Goal: Find specific page/section: Find specific page/section

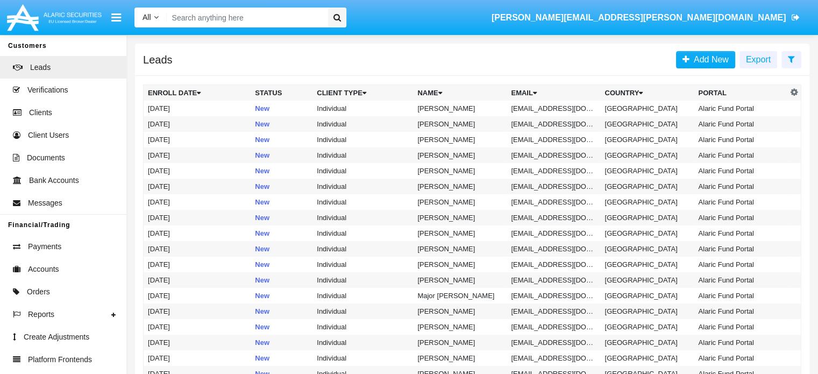
click at [204, 17] on input "Search" at bounding box center [245, 18] width 157 height 20
paste input "AAAI030455AC1"
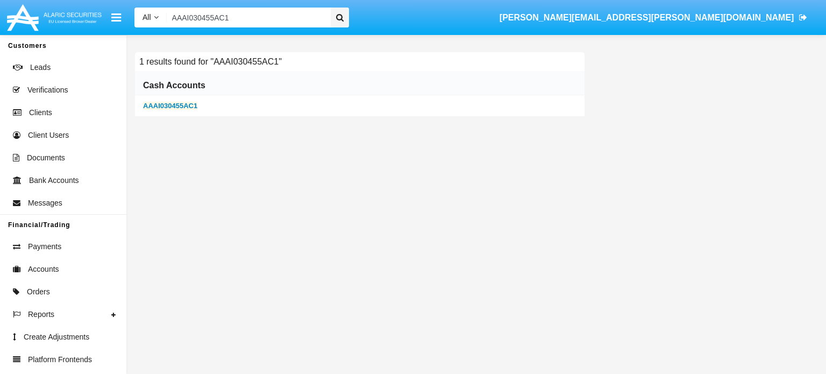
type input "AAAI030455AC1"
click at [175, 106] on b "AAAI030455AC1" at bounding box center [170, 106] width 54 height 8
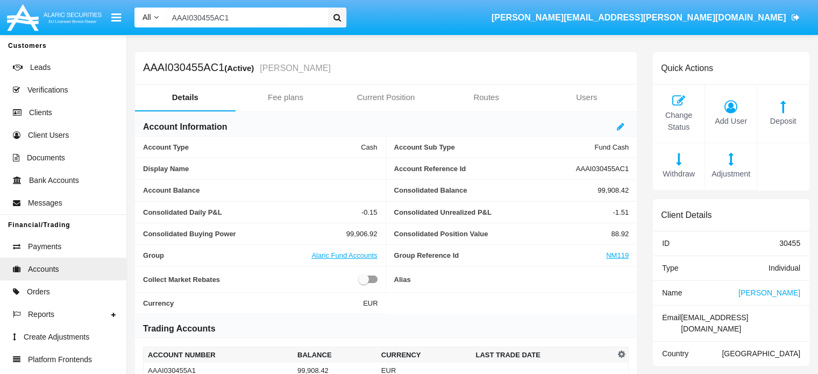
click at [776, 290] on span "[PERSON_NAME]" at bounding box center [769, 292] width 62 height 9
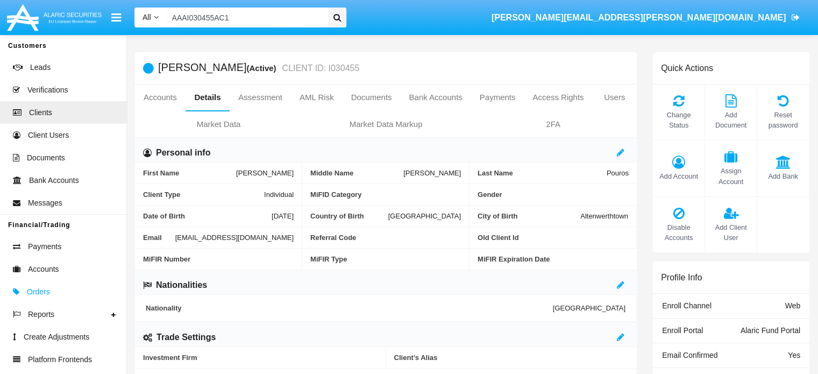
click at [48, 290] on span "Orders" at bounding box center [38, 291] width 23 height 11
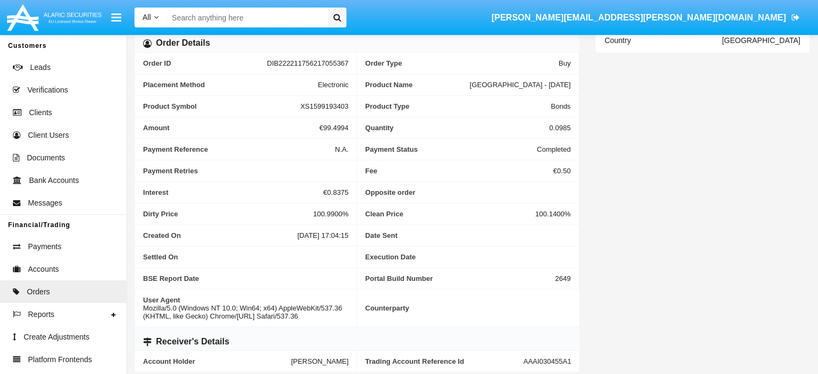
scroll to position [155, 0]
click at [320, 106] on span "XS1599193403" at bounding box center [324, 106] width 48 height 8
copy span "XS1599193403"
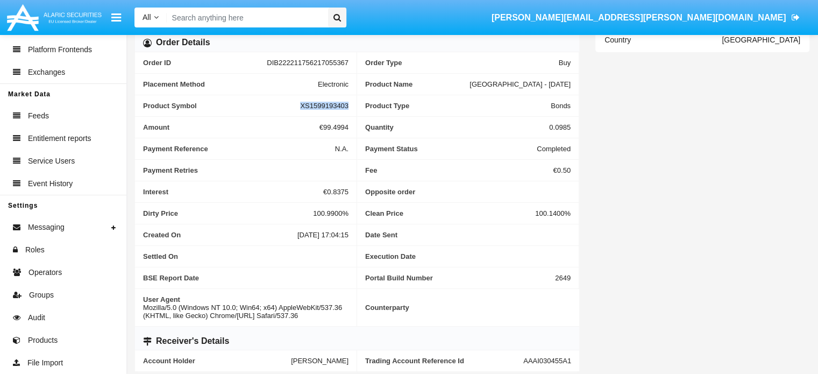
scroll to position [318, 0]
click at [43, 341] on span "Products" at bounding box center [43, 339] width 30 height 11
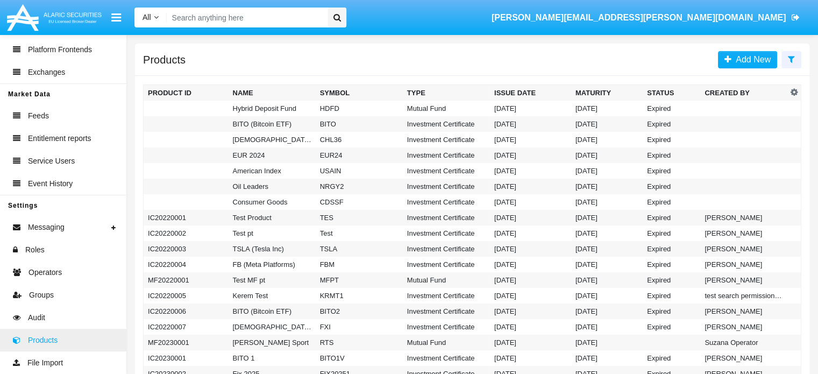
scroll to position [1094, 0]
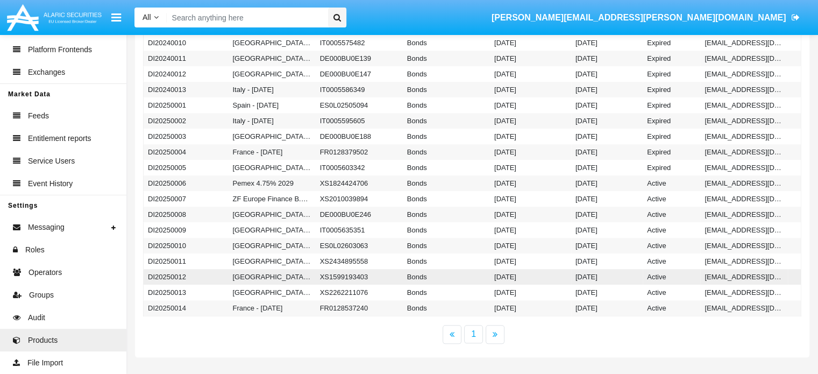
click at [328, 275] on td "XS1599193403" at bounding box center [359, 277] width 87 height 16
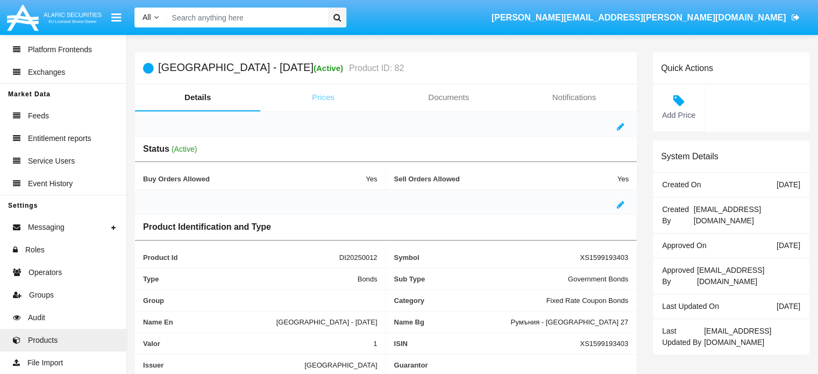
click at [323, 93] on link "Prices" at bounding box center [322, 97] width 125 height 26
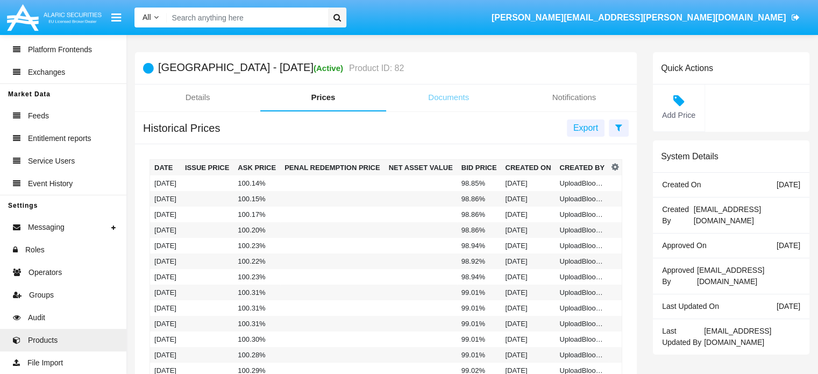
click at [448, 99] on link "Documents" at bounding box center [448, 97] width 125 height 26
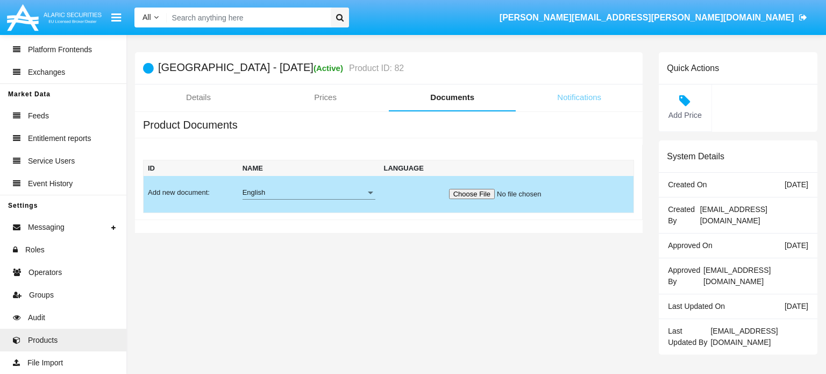
click at [584, 99] on link "Notifications" at bounding box center [578, 97] width 127 height 26
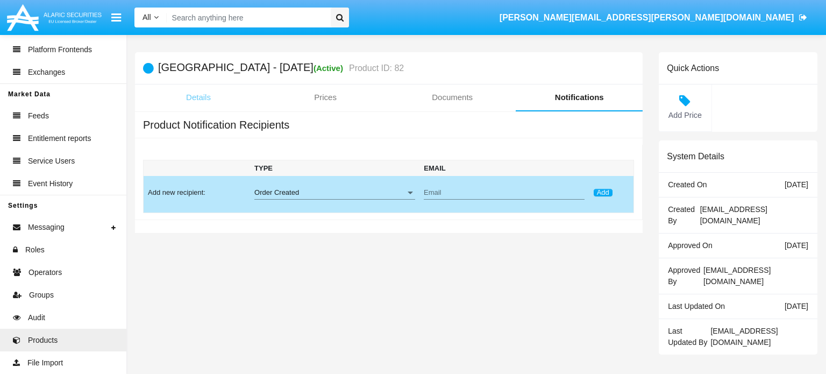
click at [198, 98] on link "Details" at bounding box center [198, 97] width 127 height 26
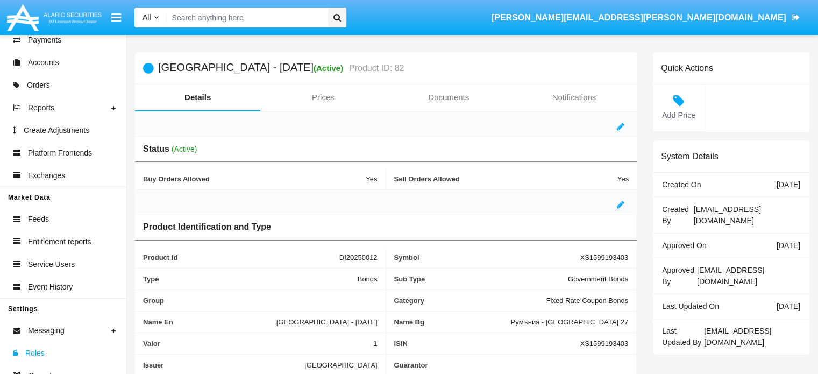
scroll to position [68, 0]
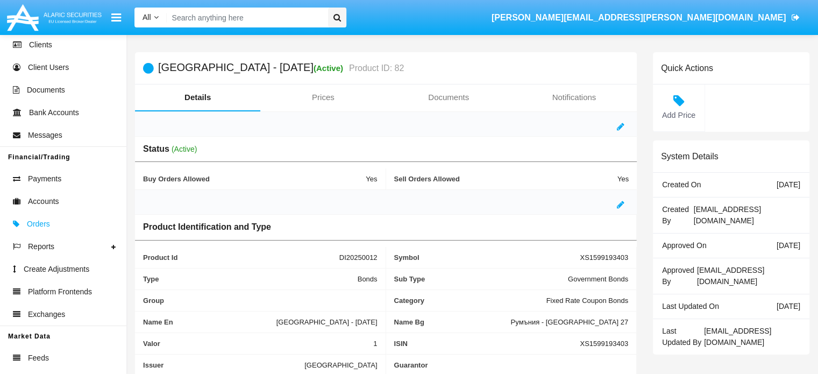
click at [41, 226] on span "Orders" at bounding box center [38, 223] width 23 height 11
